Goal: Navigation & Orientation: Find specific page/section

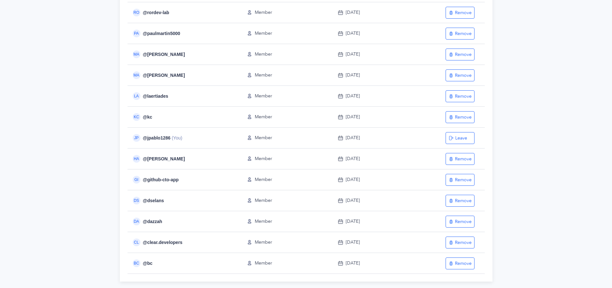
scroll to position [172, 0]
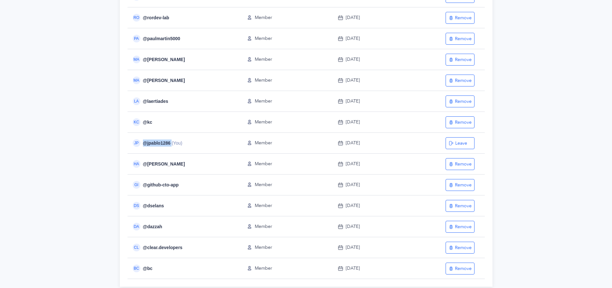
drag, startPoint x: 170, startPoint y: 143, endPoint x: 143, endPoint y: 142, distance: 26.7
click at [143, 142] on div "JP @ jpablo1286 (You)" at bounding box center [183, 143] width 110 height 8
copy div "@ jpablo1286"
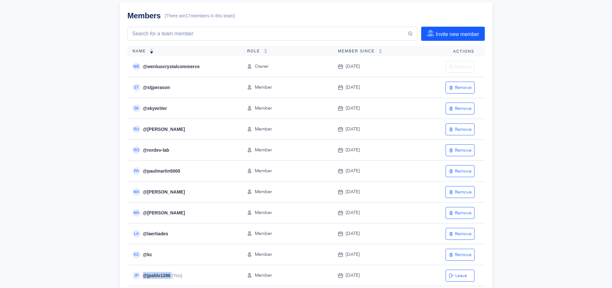
scroll to position [0, 0]
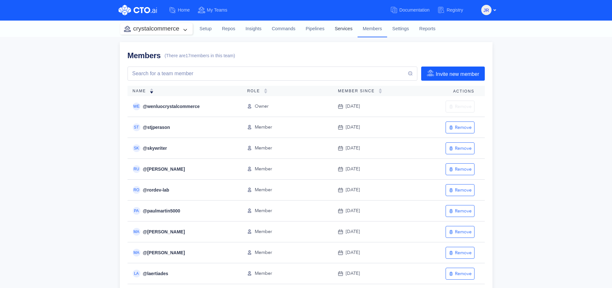
click at [343, 25] on link "Services" at bounding box center [344, 28] width 28 height 17
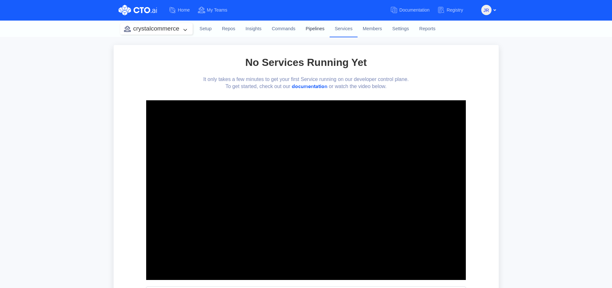
click at [315, 31] on link "Pipelines" at bounding box center [314, 28] width 29 height 17
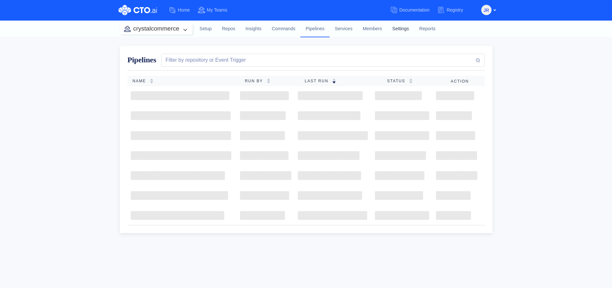
click at [398, 29] on link "Settings" at bounding box center [400, 28] width 27 height 17
